Goal: Task Accomplishment & Management: Use online tool/utility

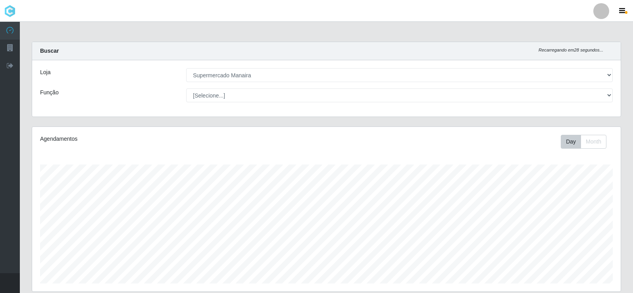
select select "443"
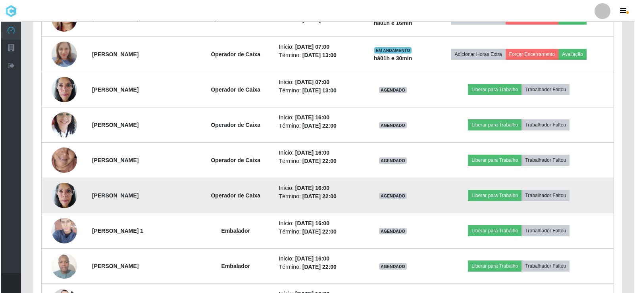
scroll to position [165, 588]
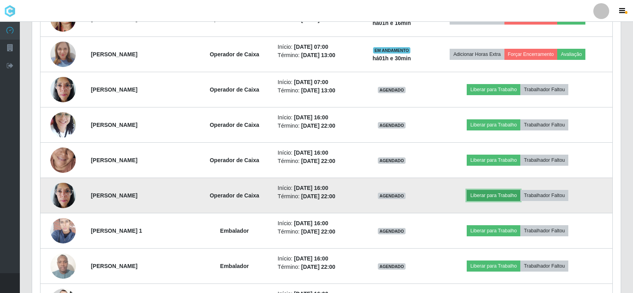
click at [509, 193] on button "Liberar para Trabalho" at bounding box center [494, 195] width 54 height 11
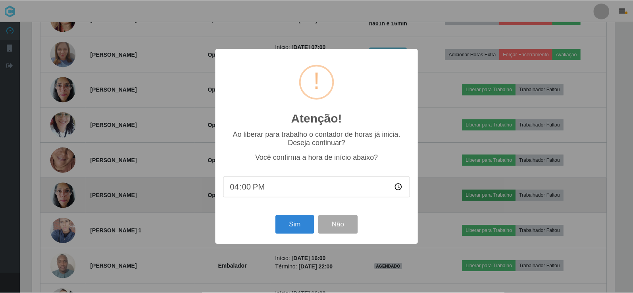
scroll to position [165, 585]
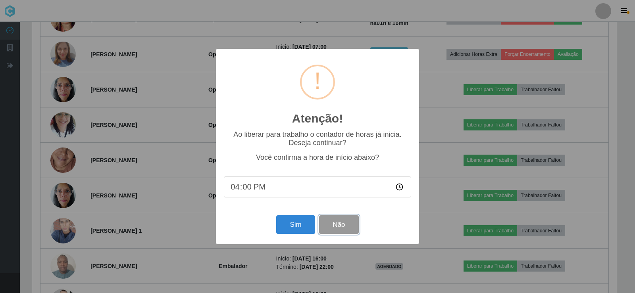
click at [343, 229] on button "Não" at bounding box center [338, 225] width 39 height 19
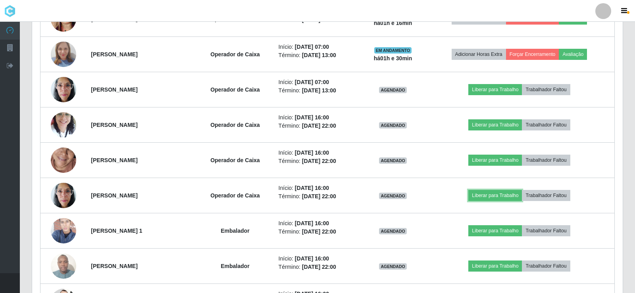
scroll to position [165, 589]
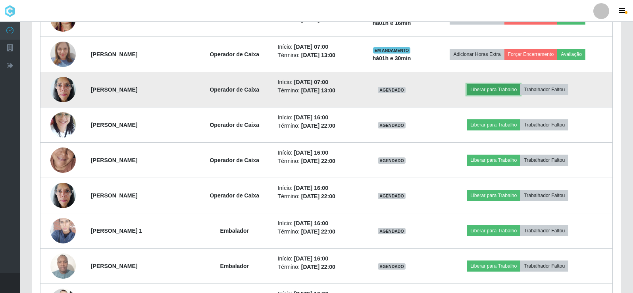
click at [508, 89] on button "Liberar para Trabalho" at bounding box center [494, 89] width 54 height 11
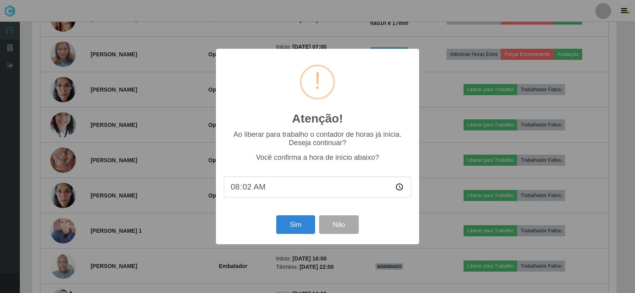
type input "08:21"
click at [298, 225] on button "Sim" at bounding box center [295, 225] width 38 height 19
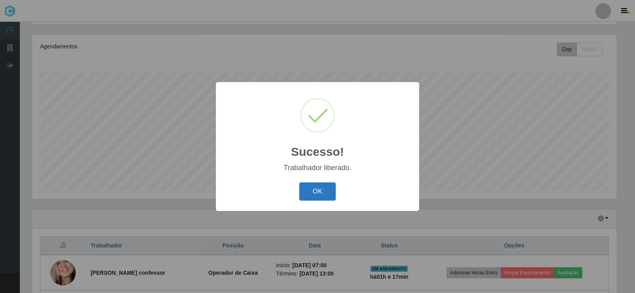
click at [314, 193] on button "OK" at bounding box center [317, 192] width 37 height 19
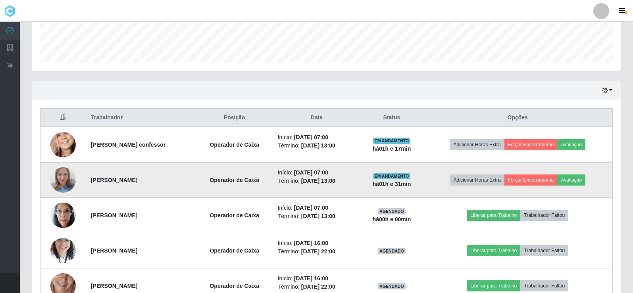
scroll to position [251, 0]
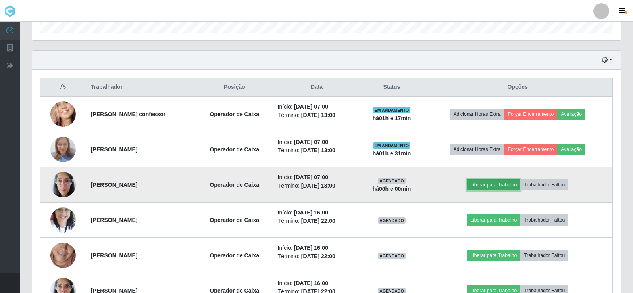
click at [499, 183] on button "Liberar para Trabalho" at bounding box center [494, 184] width 54 height 11
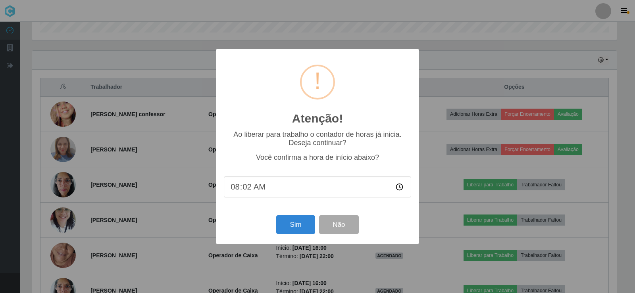
type input "08:21"
click at [347, 227] on button "Não" at bounding box center [338, 225] width 39 height 19
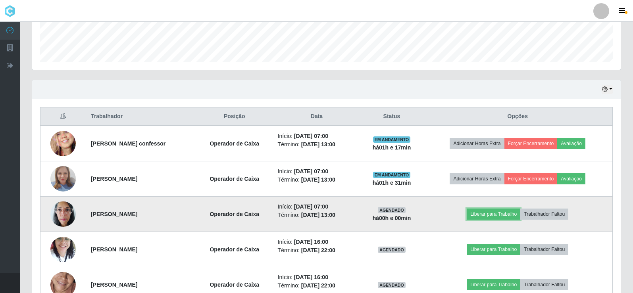
scroll to position [212, 0]
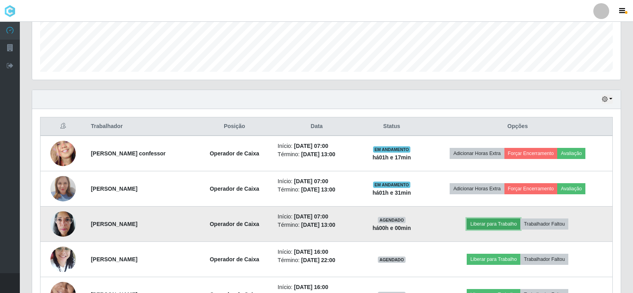
click at [499, 226] on button "Liberar para Trabalho" at bounding box center [494, 224] width 54 height 11
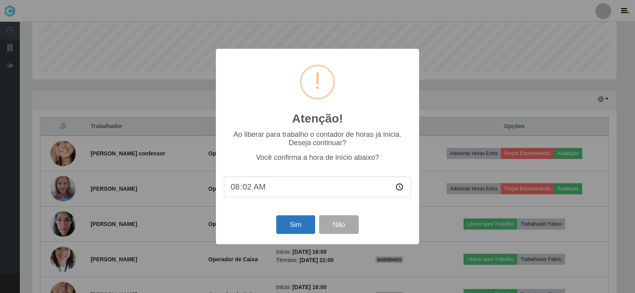
type input "08:21"
click at [295, 227] on button "Sim" at bounding box center [295, 225] width 38 height 19
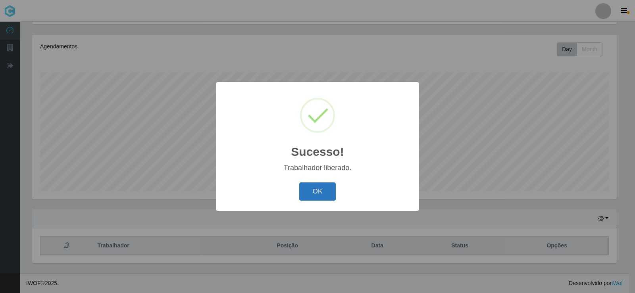
click at [323, 192] on button "OK" at bounding box center [317, 192] width 37 height 19
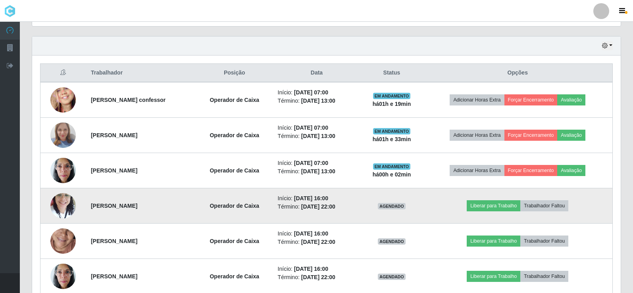
scroll to position [251, 0]
